Goal: Entertainment & Leisure: Consume media (video, audio)

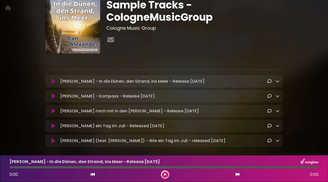
scroll to position [28, 0]
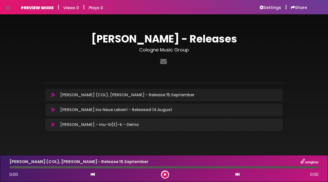
click at [54, 124] on icon at bounding box center [54, 124] width 4 height 5
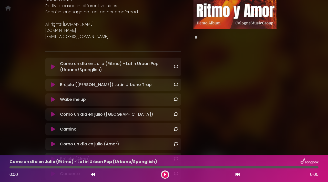
scroll to position [87, 0]
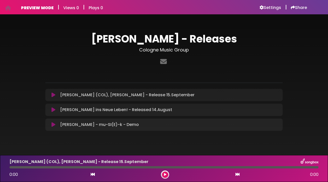
click at [55, 124] on button at bounding box center [53, 124] width 10 height 5
